Goal: Transaction & Acquisition: Purchase product/service

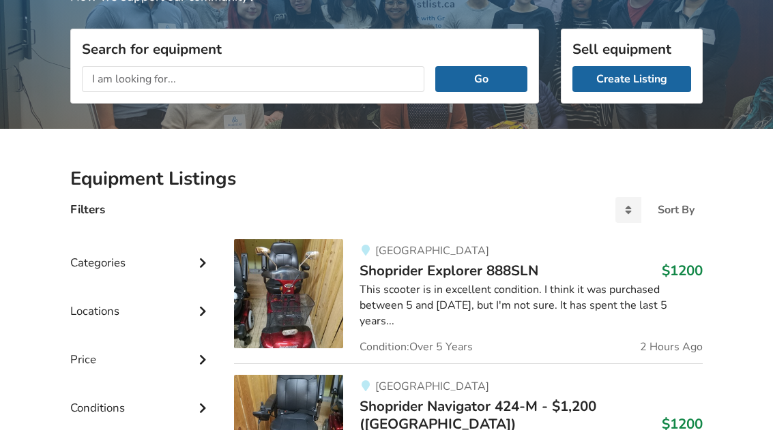
scroll to position [156, 0]
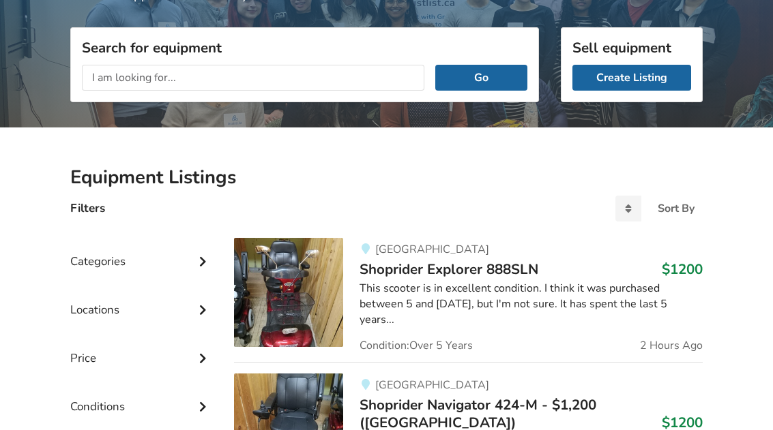
click at [140, 77] on input "text" at bounding box center [253, 78] width 342 height 26
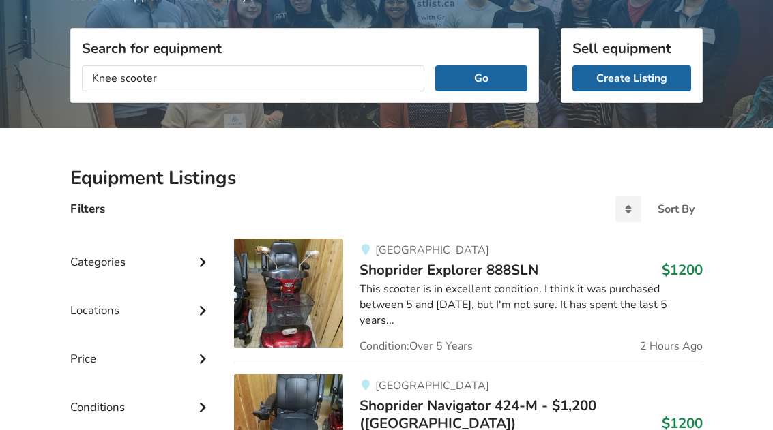
type input "Knee scooter"
click at [499, 83] on button "Go" at bounding box center [481, 78] width 92 height 26
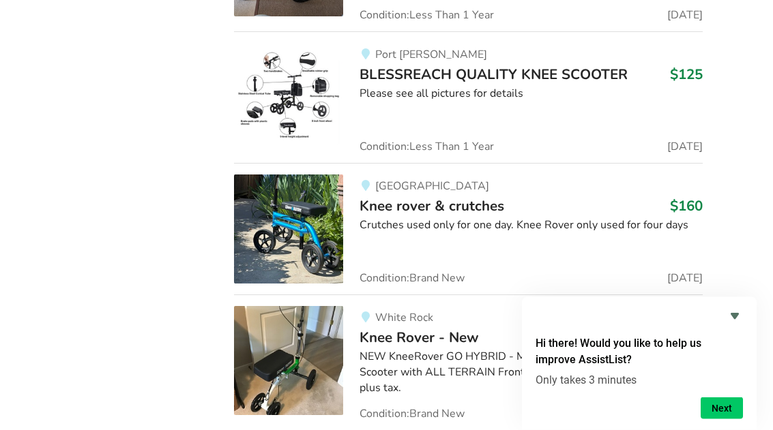
scroll to position [1301, 0]
click at [311, 231] on img at bounding box center [288, 229] width 109 height 109
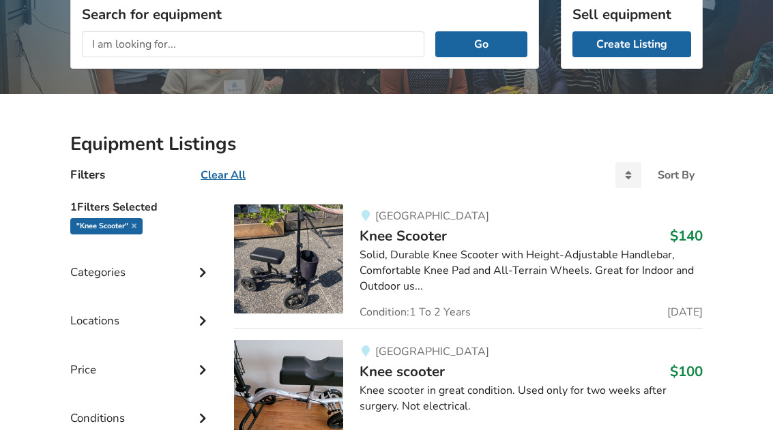
scroll to position [190, 0]
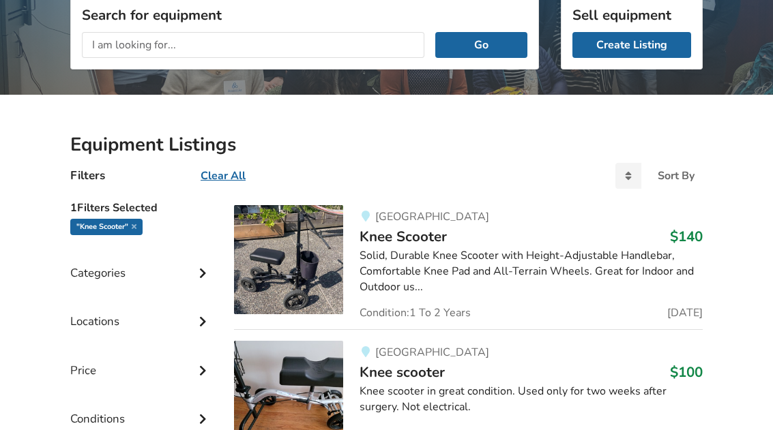
click at [301, 288] on img at bounding box center [288, 259] width 109 height 109
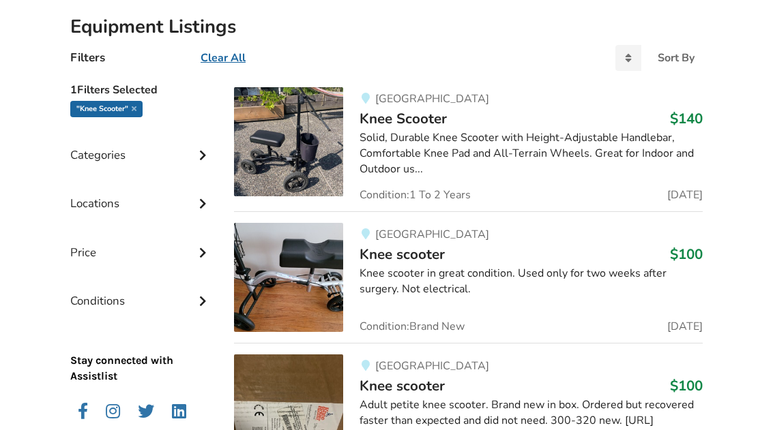
scroll to position [325, 0]
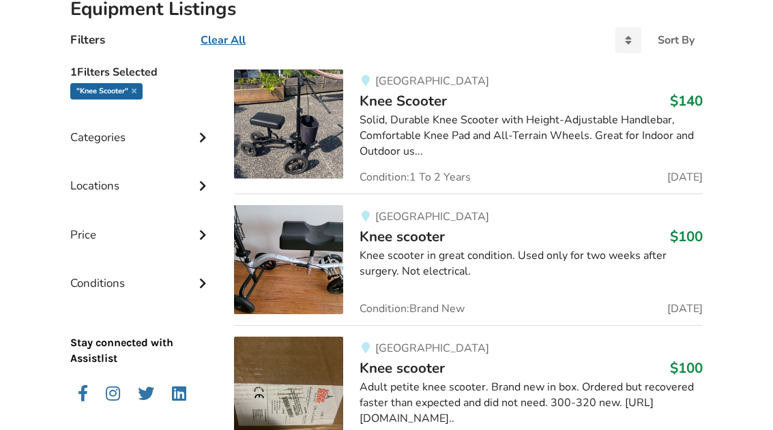
click at [319, 263] on img at bounding box center [288, 260] width 109 height 109
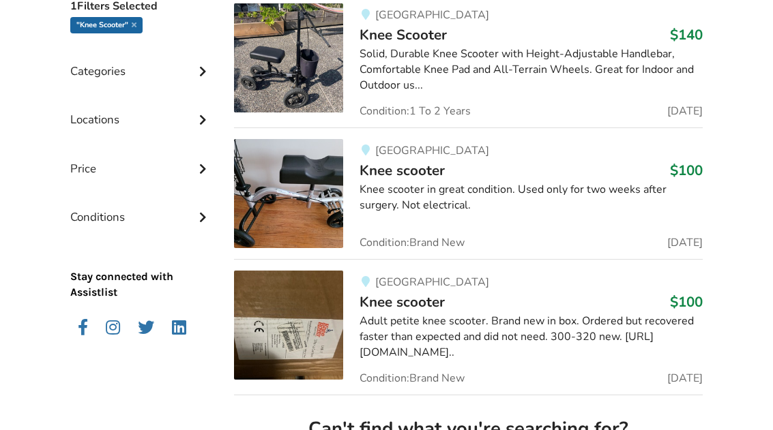
scroll to position [391, 0]
click at [303, 183] on img at bounding box center [288, 194] width 109 height 109
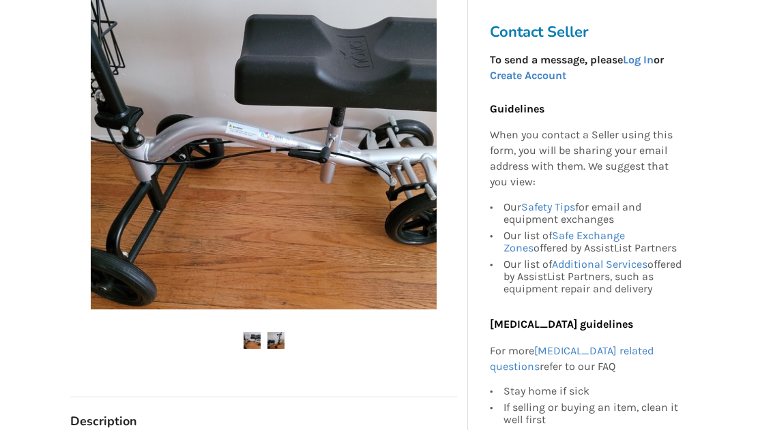
scroll to position [272, 0]
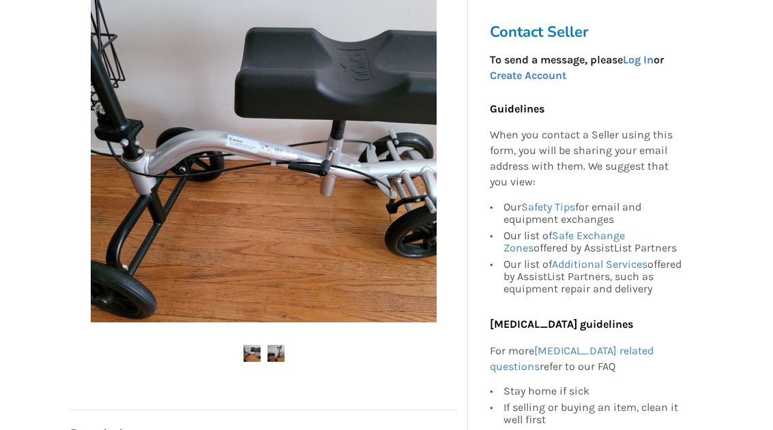
click at [340, 115] on img at bounding box center [264, 150] width 346 height 346
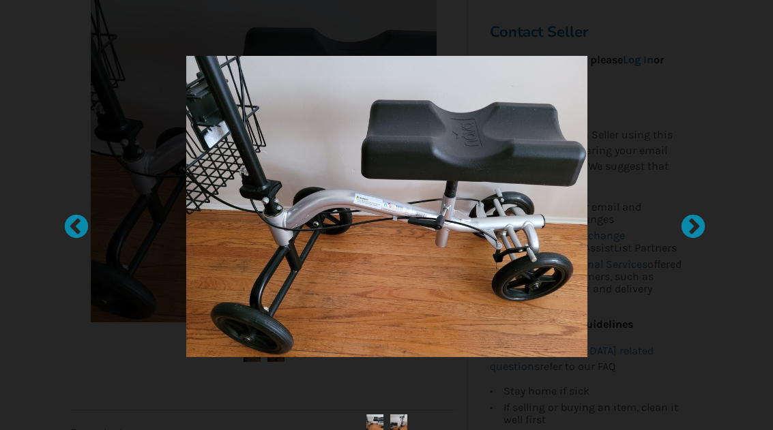
click at [693, 226] on div at bounding box center [686, 221] width 14 height 14
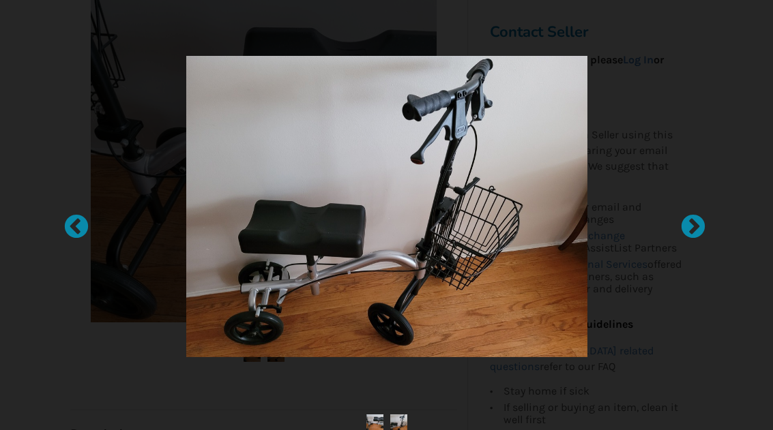
click at [693, 220] on div at bounding box center [686, 221] width 14 height 14
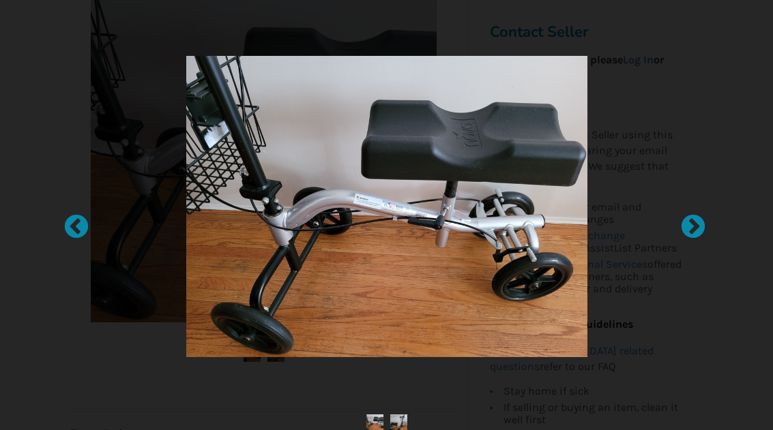
click at [693, 215] on div at bounding box center [686, 221] width 14 height 14
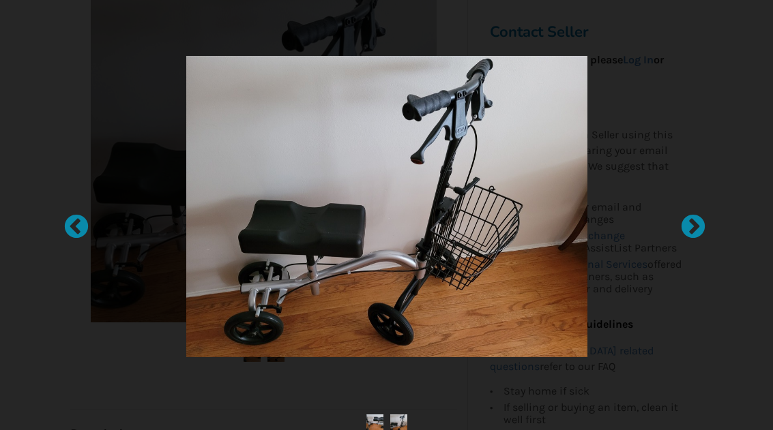
click at [693, 222] on div at bounding box center [686, 221] width 14 height 14
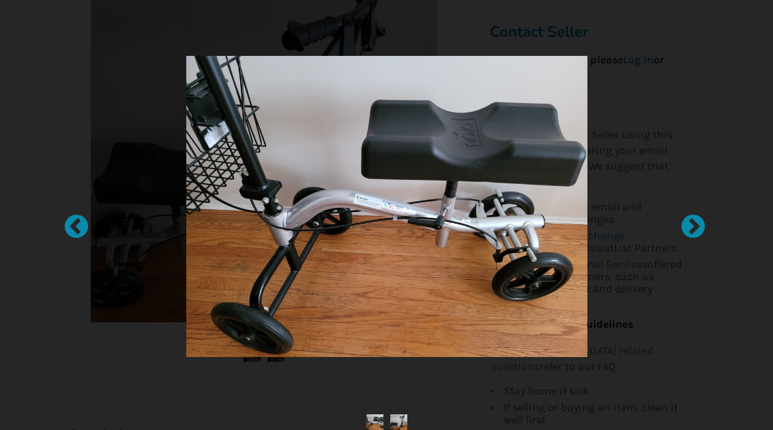
scroll to position [0, 0]
